Goal: Task Accomplishment & Management: Use online tool/utility

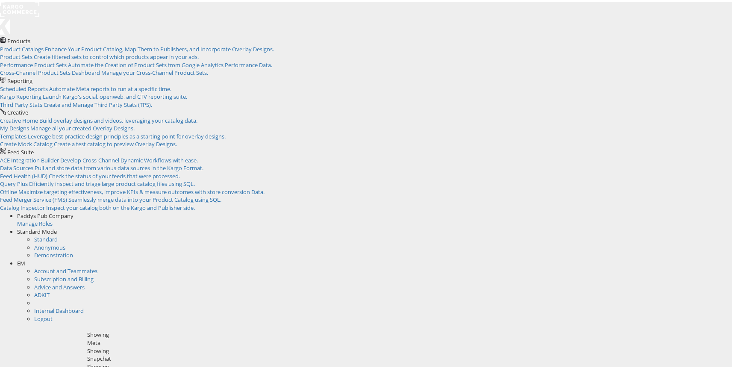
click at [709, 258] on div "EM" at bounding box center [377, 262] width 721 height 8
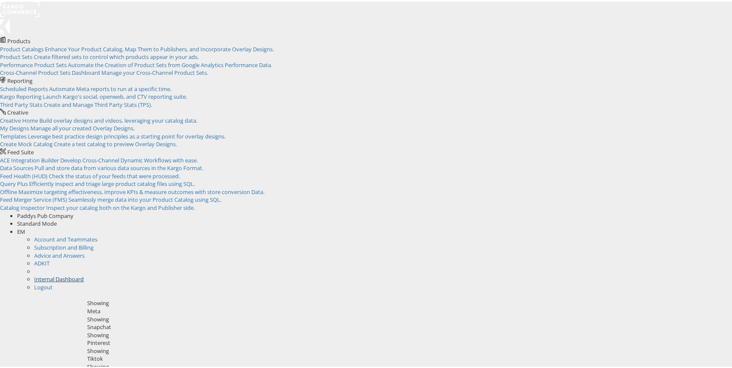
click at [84, 273] on link "Internal Dashboard" at bounding box center [59, 277] width 50 height 8
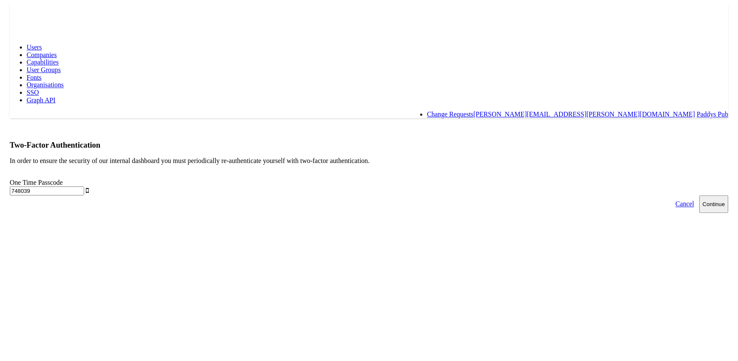
type input "748039"
click at [705, 199] on button "Continue" at bounding box center [719, 208] width 29 height 18
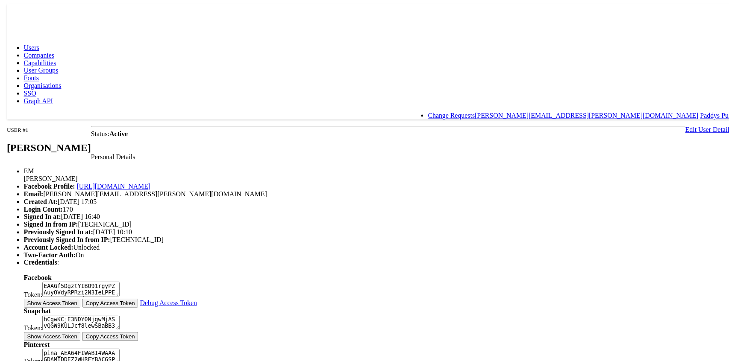
click at [149, 44] on div "Users Companies Capabilities User Groups Fonts Organisations SSO Graph API Chan…" at bounding box center [369, 82] width 732 height 76
click at [53, 60] on span "Capabilities" at bounding box center [37, 63] width 32 height 7
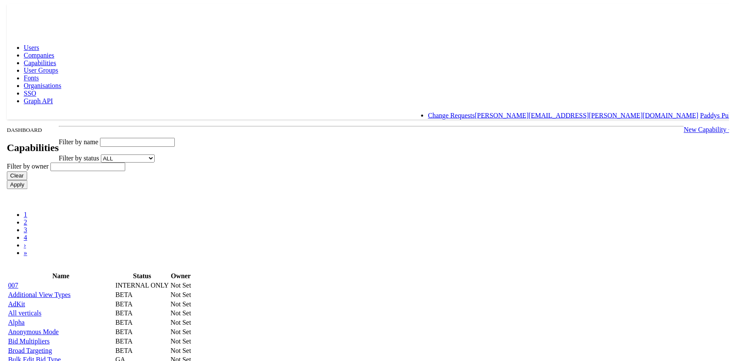
click at [686, 127] on link "New Capability +" at bounding box center [710, 130] width 49 height 7
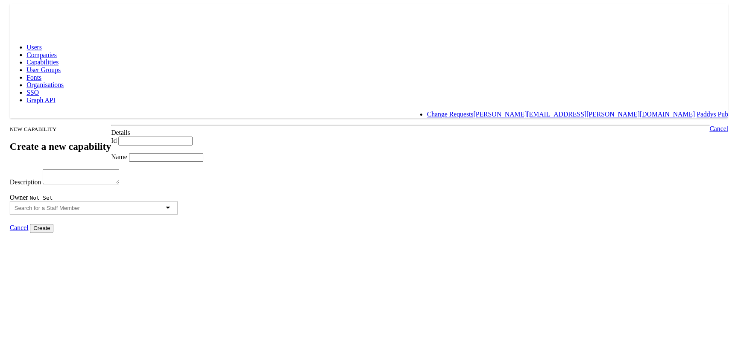
click at [176, 139] on input "Id" at bounding box center [152, 143] width 76 height 9
paste input "adkit_admin"
type input "adkit_admin"
click at [172, 165] on input "Name" at bounding box center [163, 160] width 76 height 9
type input "AdKit Admin"
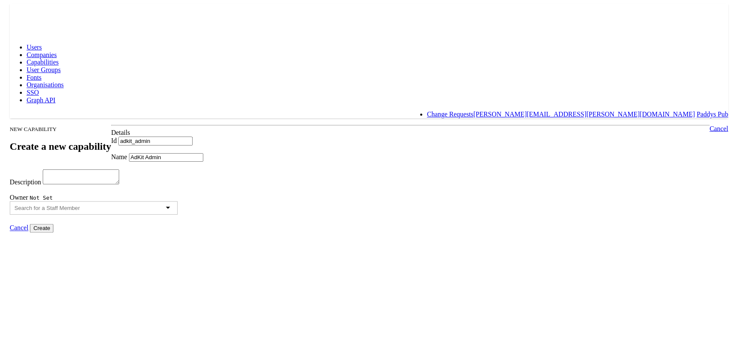
click at [115, 188] on textarea "Description" at bounding box center [76, 180] width 78 height 15
type textarea "admin"
click at [48, 237] on input "Create" at bounding box center [36, 232] width 24 height 9
type input "Creating..."
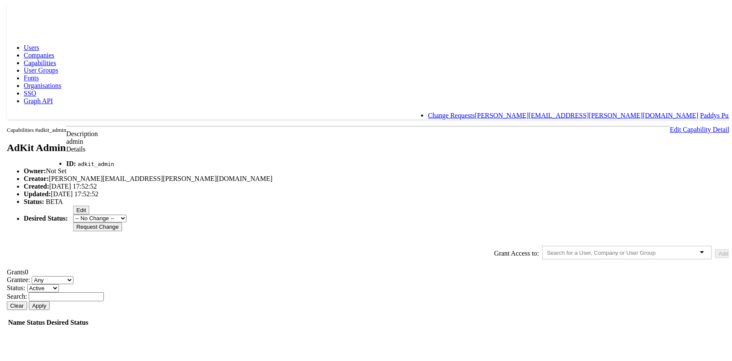
scroll to position [63, 0]
click at [544, 248] on div at bounding box center [629, 255] width 171 height 14
type input "eamon"
click at [718, 252] on button "Add" at bounding box center [726, 256] width 17 height 9
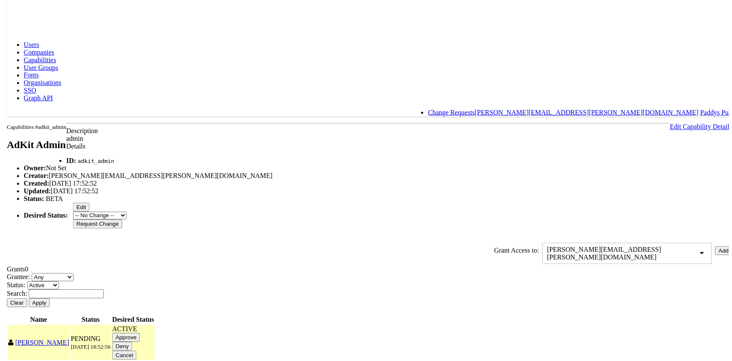
scroll to position [88, 0]
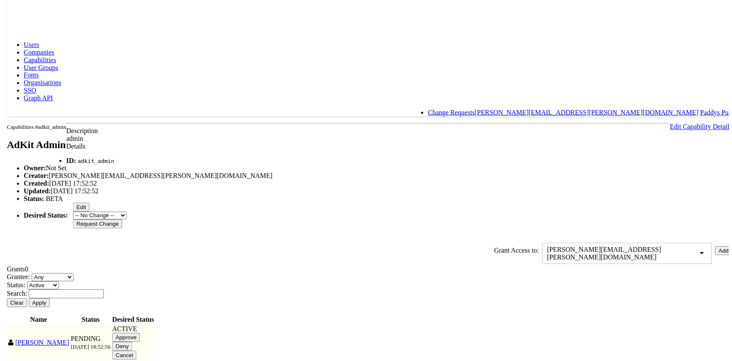
click at [138, 336] on input "Approve" at bounding box center [124, 340] width 28 height 9
